Goal: Task Accomplishment & Management: Complete application form

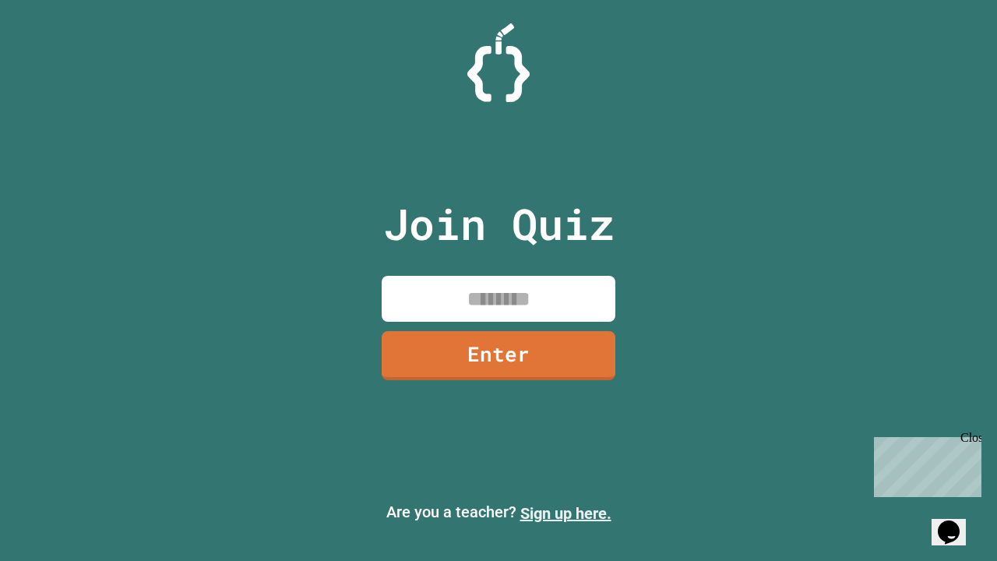
click at [566, 514] on link "Sign up here." at bounding box center [566, 513] width 91 height 19
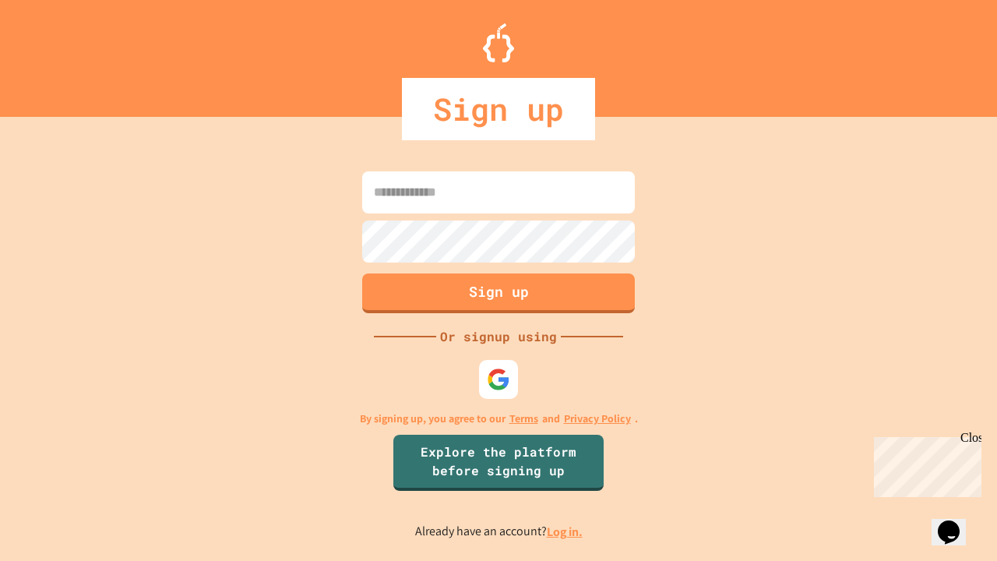
click at [566, 531] on link "Log in." at bounding box center [565, 532] width 36 height 16
